Goal: Task Accomplishment & Management: Use online tool/utility

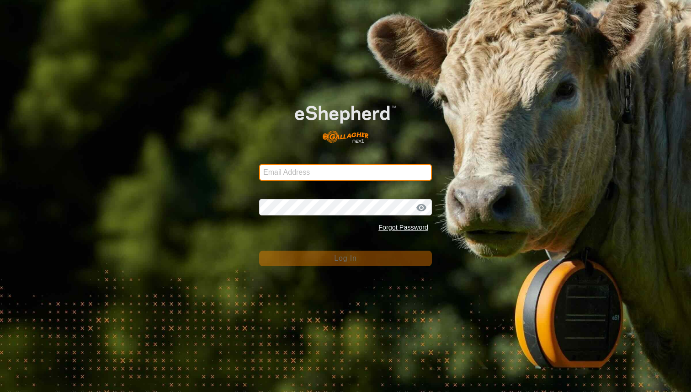
click at [291, 173] on input "Email Address" at bounding box center [345, 172] width 173 height 16
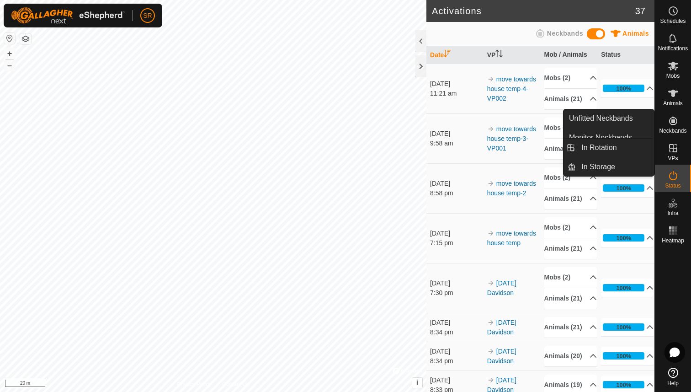
click at [677, 151] on icon at bounding box center [673, 148] width 8 height 8
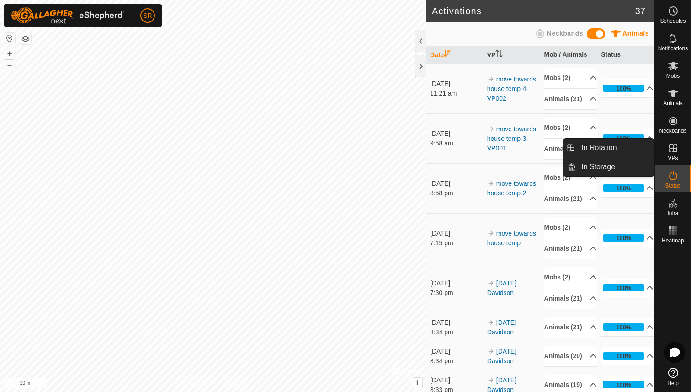
click at [677, 151] on icon at bounding box center [673, 148] width 8 height 8
click at [635, 150] on link "In Rotation" at bounding box center [615, 148] width 78 height 18
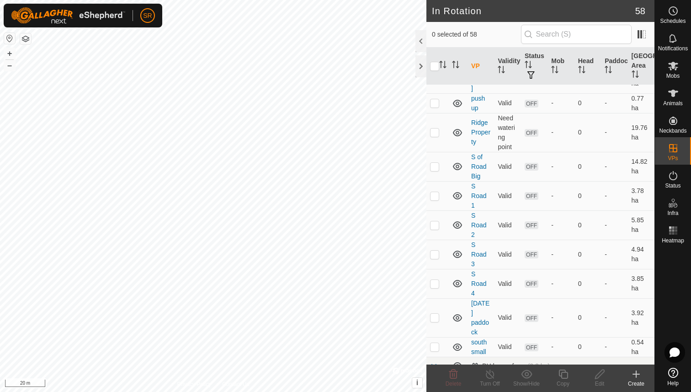
scroll to position [321, 0]
checkbox input "true"
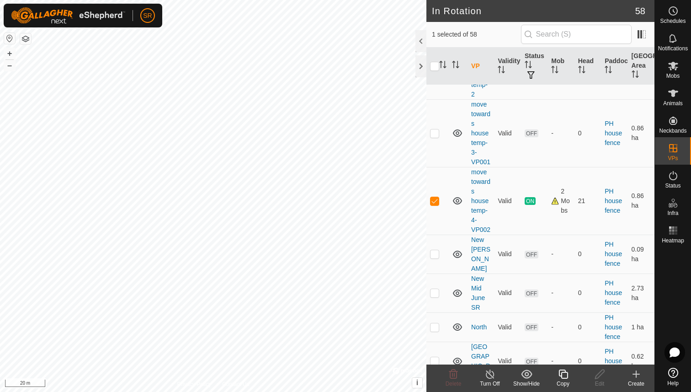
scroll to position [1280, 0]
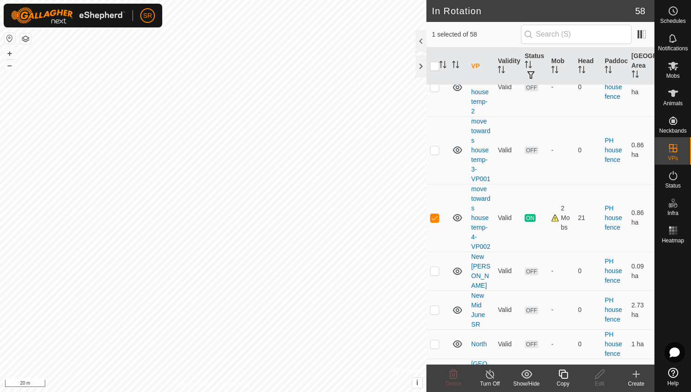
click at [563, 381] on div "Copy" at bounding box center [563, 383] width 37 height 8
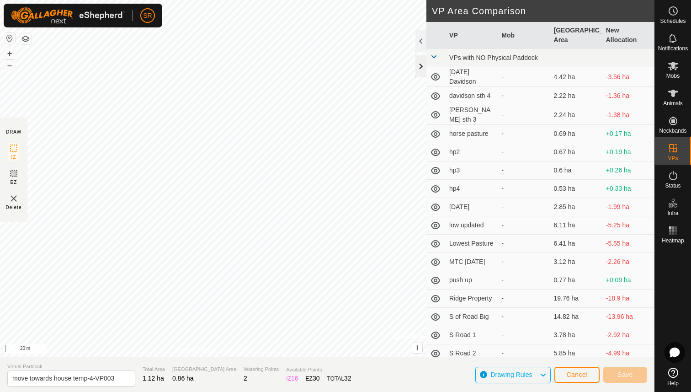
click at [422, 67] on div at bounding box center [421, 66] width 11 height 22
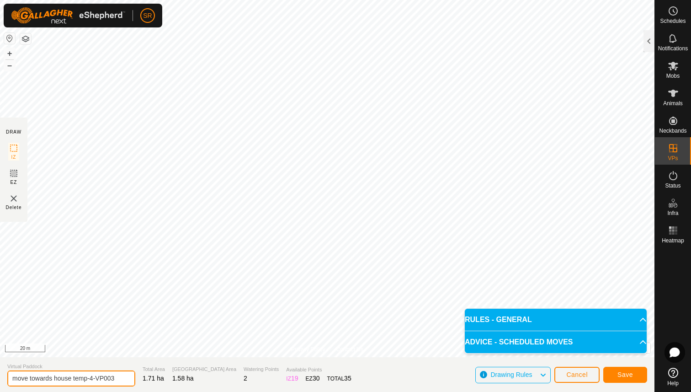
drag, startPoint x: 112, startPoint y: 378, endPoint x: 0, endPoint y: 371, distance: 112.2
click at [0, 371] on section "Virtual Paddock move towards house temp-4-VP003 Total Area 1.71 ha Grazing Area…" at bounding box center [327, 374] width 655 height 35
type input "west of hous3"
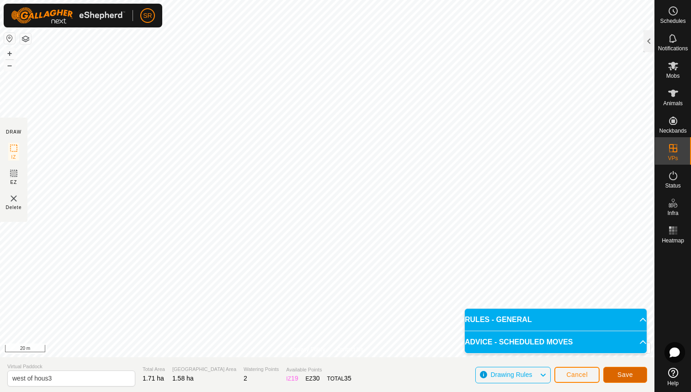
click at [622, 374] on span "Save" at bounding box center [626, 374] width 16 height 7
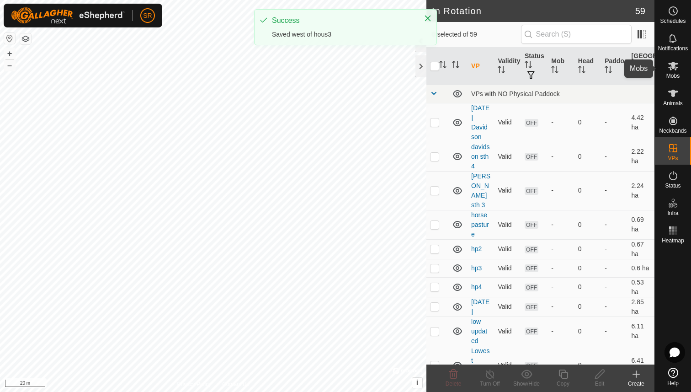
click at [669, 70] on icon at bounding box center [673, 65] width 11 height 11
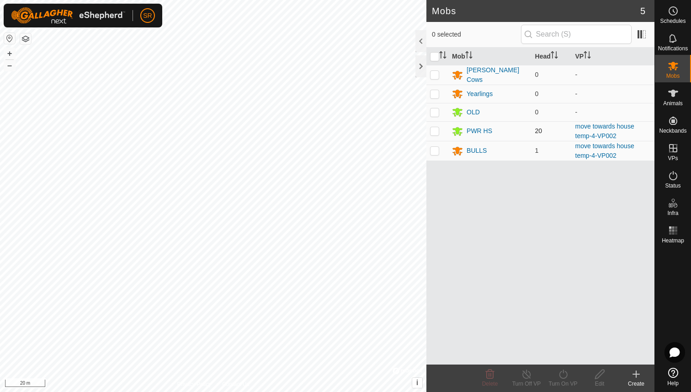
click at [437, 130] on p-checkbox at bounding box center [434, 130] width 9 height 7
checkbox input "true"
click at [435, 147] on p-checkbox at bounding box center [434, 150] width 9 height 7
checkbox input "true"
click at [560, 375] on icon at bounding box center [563, 373] width 11 height 11
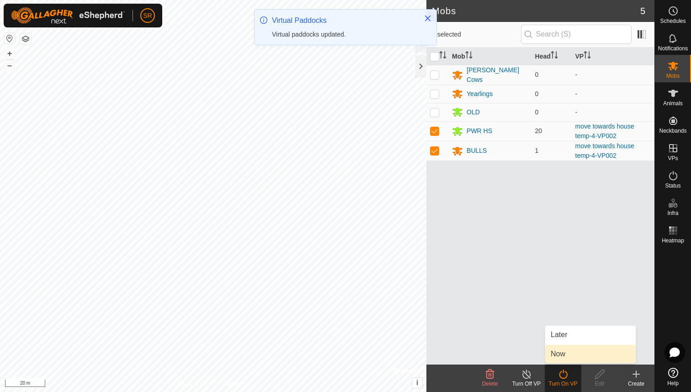
click at [560, 352] on link "Now" at bounding box center [590, 354] width 91 height 18
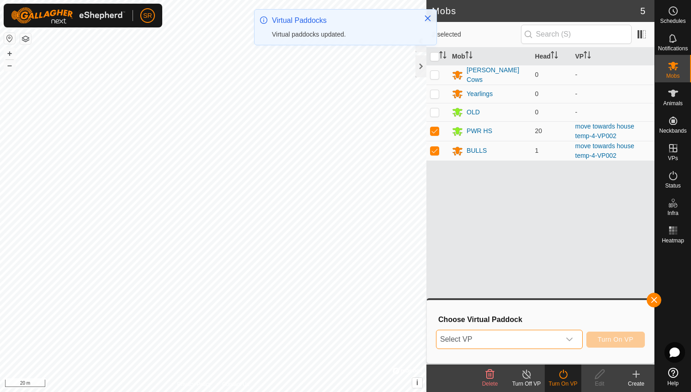
click at [500, 341] on span "Select VP" at bounding box center [499, 339] width 124 height 18
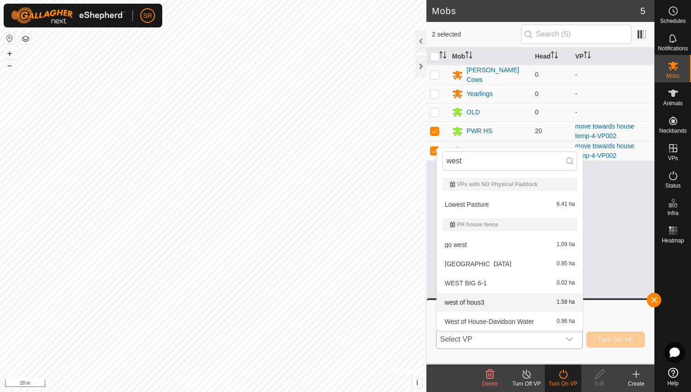
type input "west"
click at [473, 301] on li "west of hous3 1.58 ha" at bounding box center [510, 302] width 146 height 18
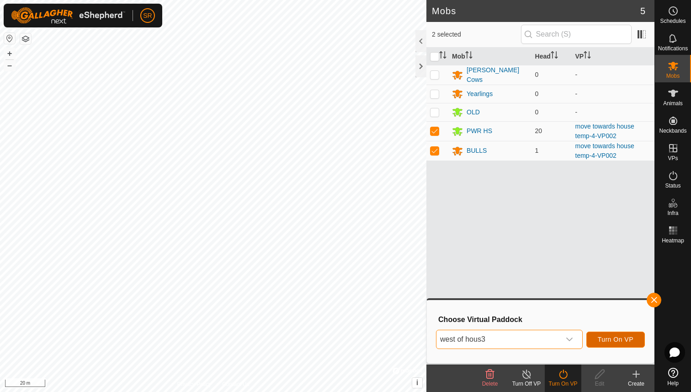
click at [617, 341] on span "Turn On VP" at bounding box center [616, 339] width 36 height 7
